Goal: Obtain resource: Download file/media

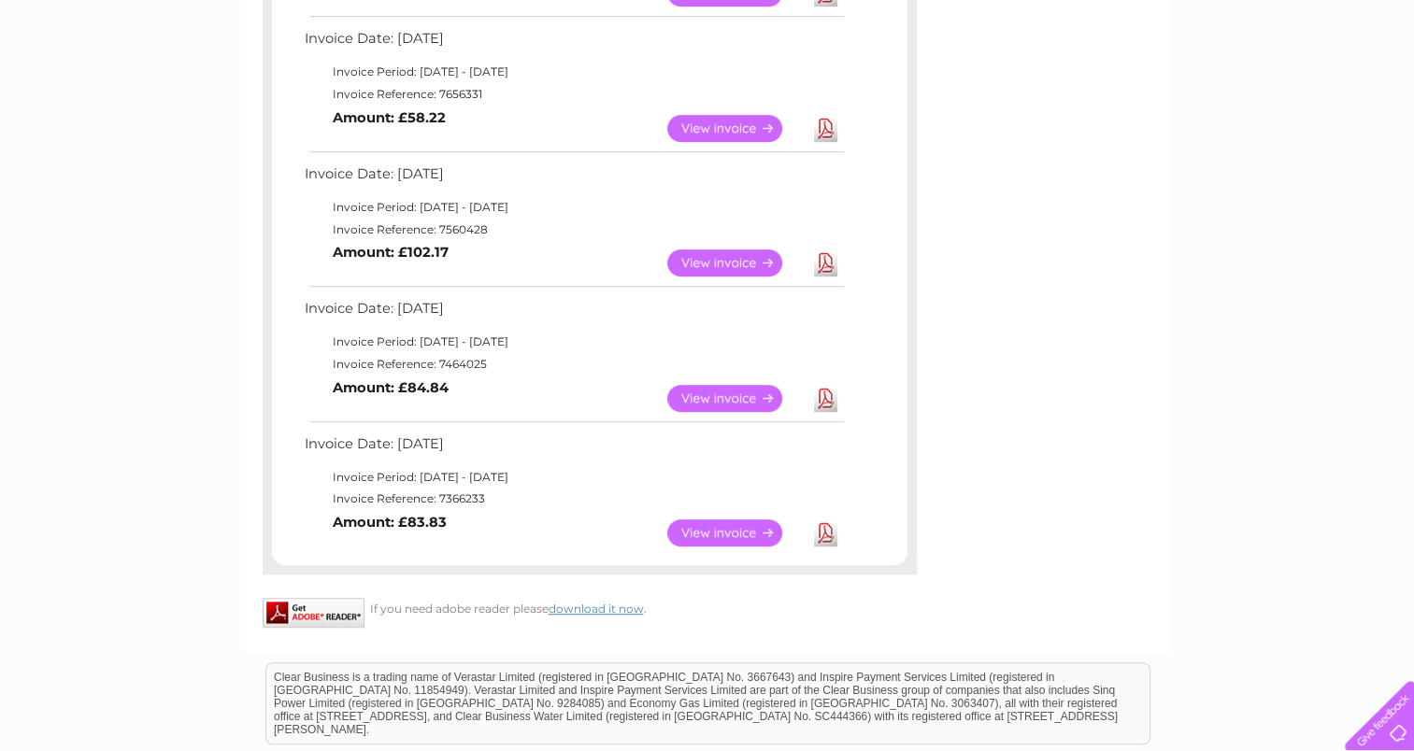
click at [766, 269] on link "View" at bounding box center [735, 262] width 137 height 27
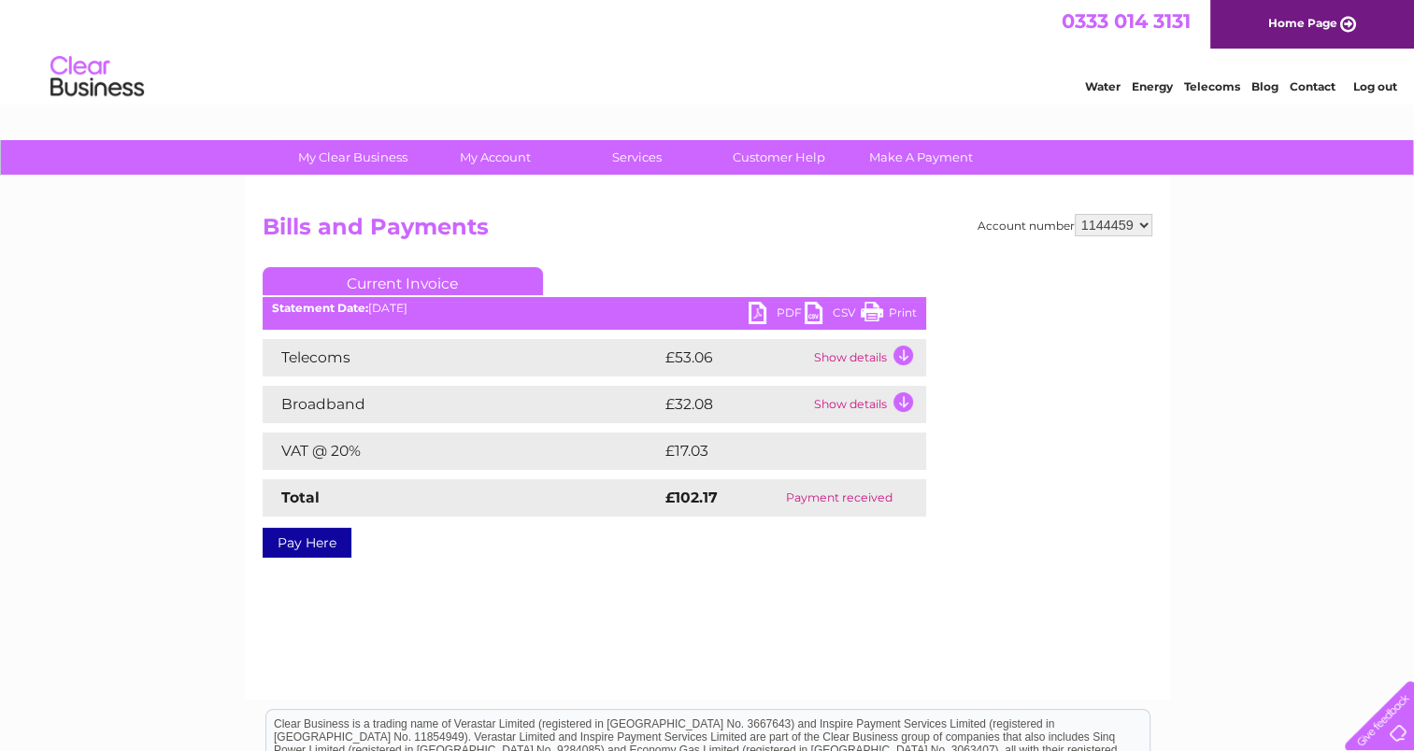
click at [780, 314] on link "PDF" at bounding box center [776, 315] width 56 height 27
